Goal: Check status: Check status

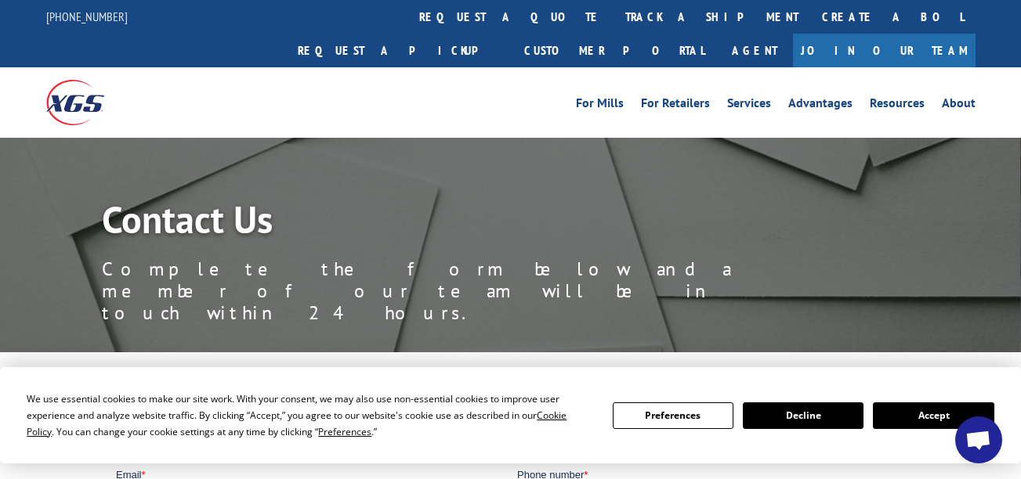
click at [613, 27] on link "track a shipment" at bounding box center [711, 17] width 197 height 34
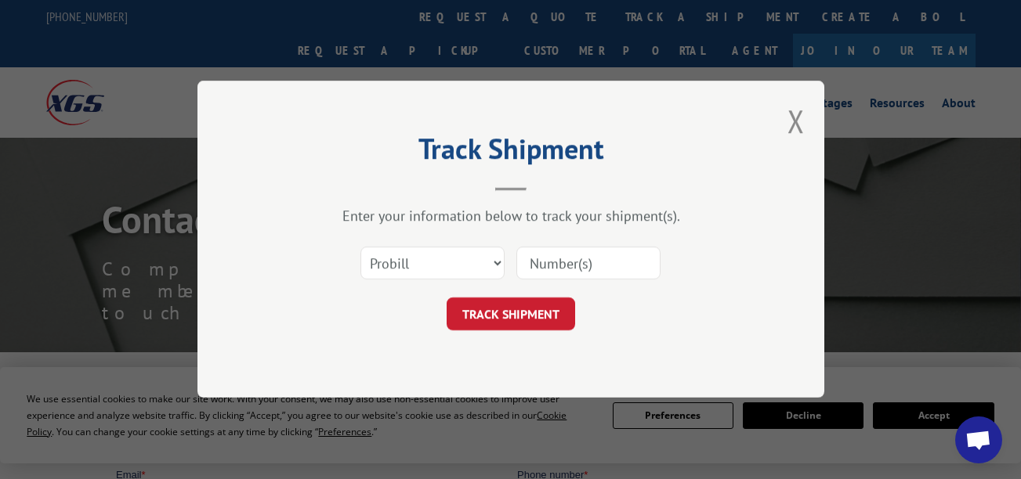
click at [518, 271] on input at bounding box center [588, 263] width 144 height 33
paste input "17685010"
type input "17685010"
click at [508, 299] on button "TRACK SHIPMENT" at bounding box center [510, 314] width 128 height 33
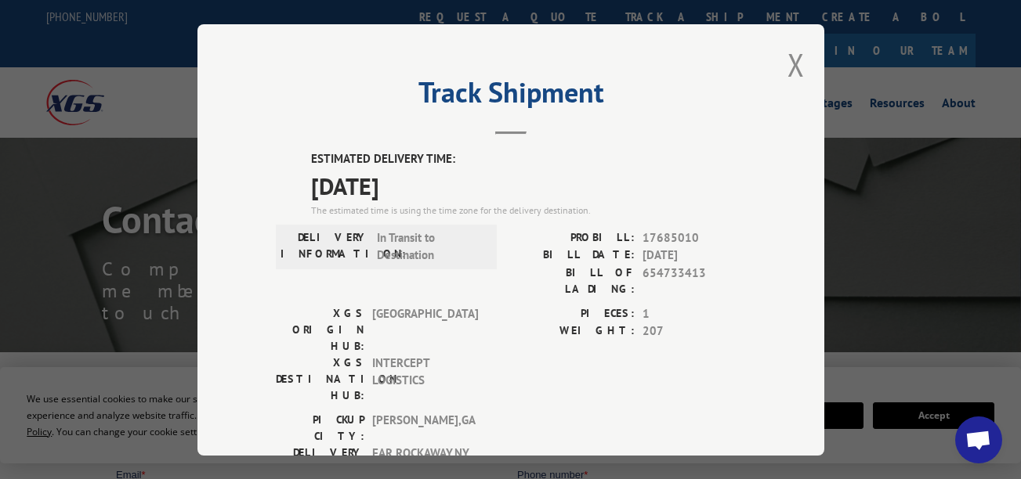
drag, startPoint x: 573, startPoint y: 359, endPoint x: 493, endPoint y: 351, distance: 80.4
click at [493, 411] on div "PICKUP CITY: [GEOGRAPHIC_DATA] , [GEOGRAPHIC_DATA] DELIVERY CITY: [GEOGRAPHIC_D…" at bounding box center [511, 448] width 470 height 74
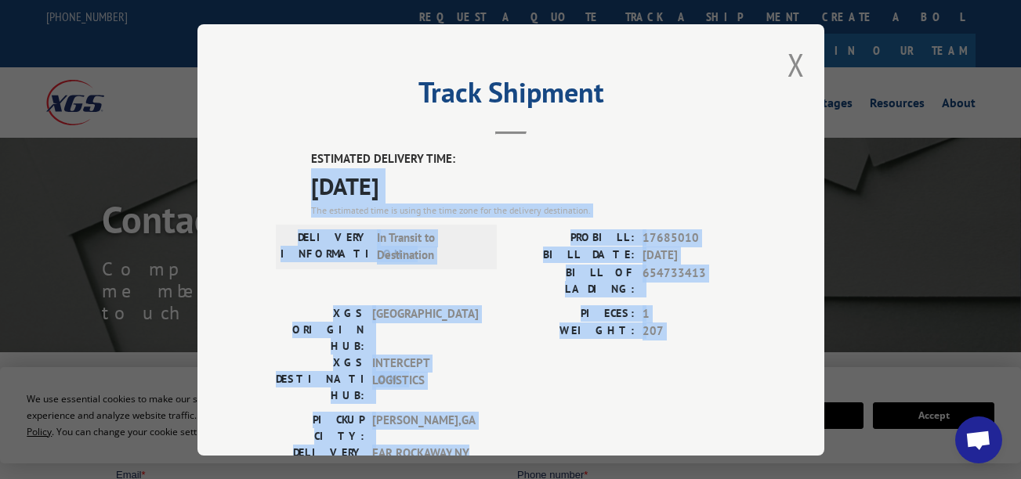
drag, startPoint x: 479, startPoint y: 381, endPoint x: 223, endPoint y: 174, distance: 328.6
click at [223, 174] on div "Track Shipment ESTIMATED DELIVERY TIME: [DATE] The estimated time is using the …" at bounding box center [510, 240] width 627 height 432
drag, startPoint x: 223, startPoint y: 174, endPoint x: 454, endPoint y: 179, distance: 231.1
click at [454, 176] on span "[DATE]" at bounding box center [528, 185] width 435 height 35
drag, startPoint x: 478, startPoint y: 376, endPoint x: 276, endPoint y: 157, distance: 297.7
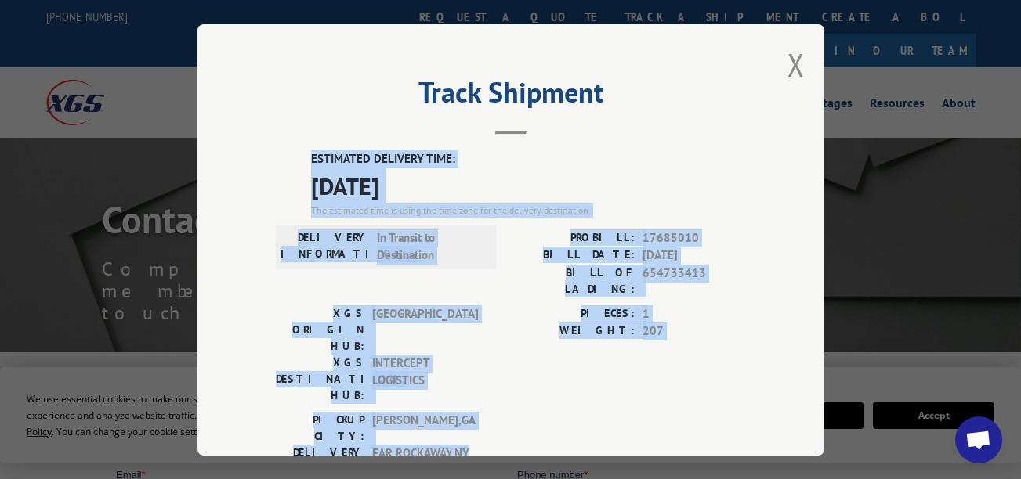
click at [276, 157] on div "ESTIMATED DELIVERY TIME: [DATE] The estimated time is using the time zone for t…" at bounding box center [511, 431] width 470 height 563
drag, startPoint x: 276, startPoint y: 157, endPoint x: 320, endPoint y: 151, distance: 43.4
copy div "ESTIMATED DELIVERY TIME: [DATE] The estimated time is using the time zone for t…"
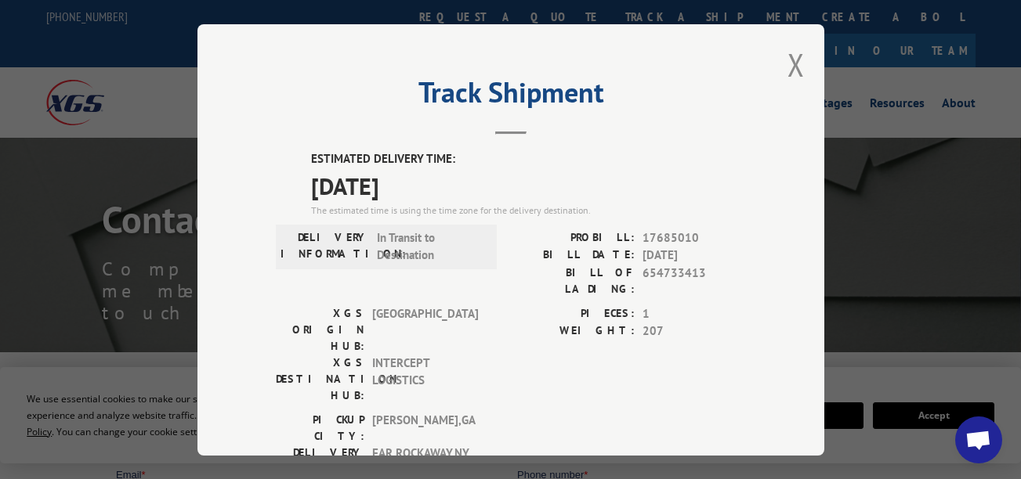
click at [800, 62] on div "Track Shipment ESTIMATED DELIVERY TIME: [DATE] The estimated time is using the …" at bounding box center [510, 240] width 627 height 432
click at [798, 63] on div "Track Shipment ESTIMATED DELIVERY TIME: [DATE] The estimated time is using the …" at bounding box center [510, 240] width 627 height 432
click at [792, 64] on button "Close modal" at bounding box center [795, 65] width 17 height 42
